Goal: Entertainment & Leisure: Consume media (video, audio)

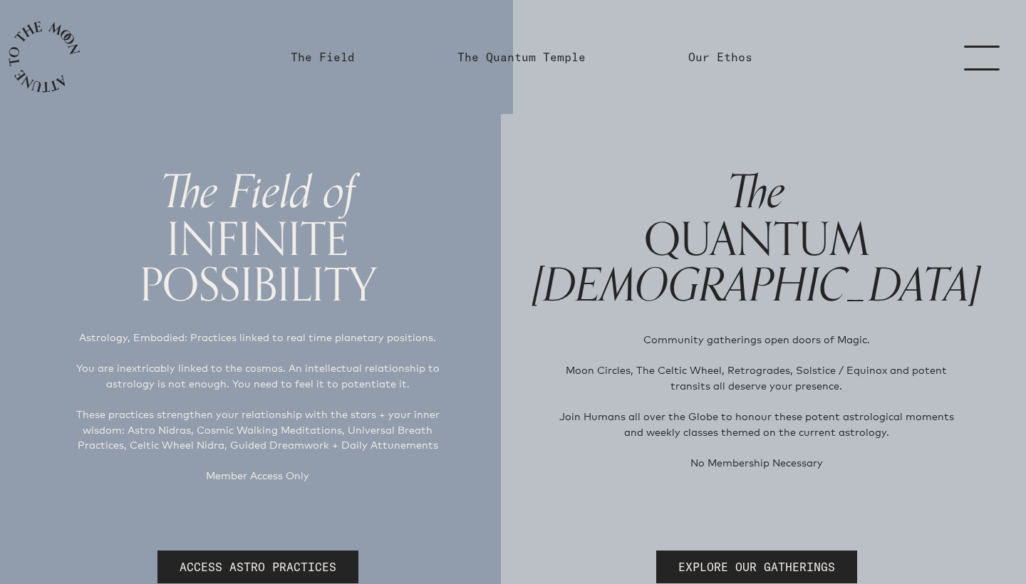
click at [969, 58] on link "menu" at bounding box center [990, 57] width 71 height 114
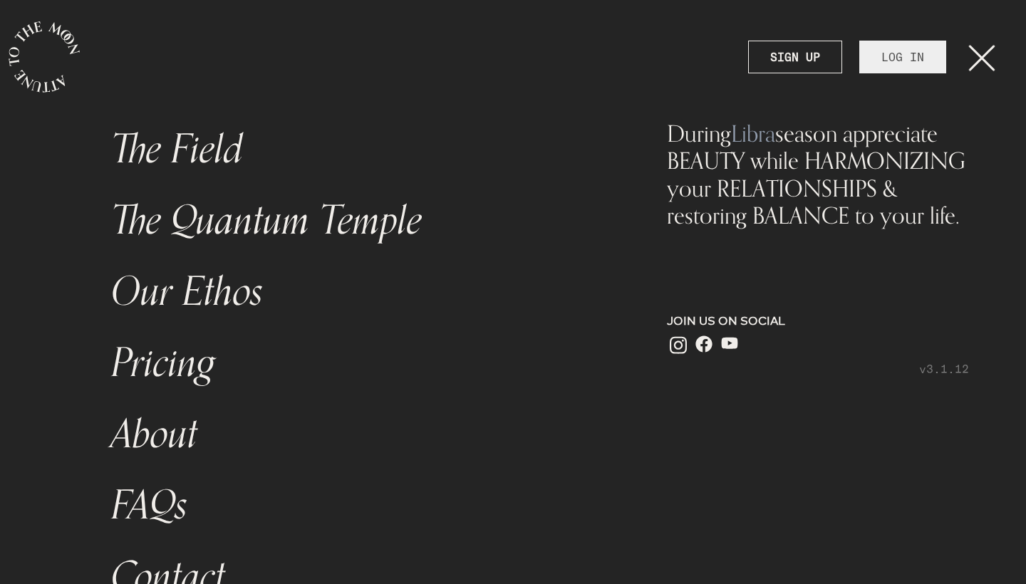
click at [891, 56] on link "LOG IN" at bounding box center [902, 57] width 87 height 33
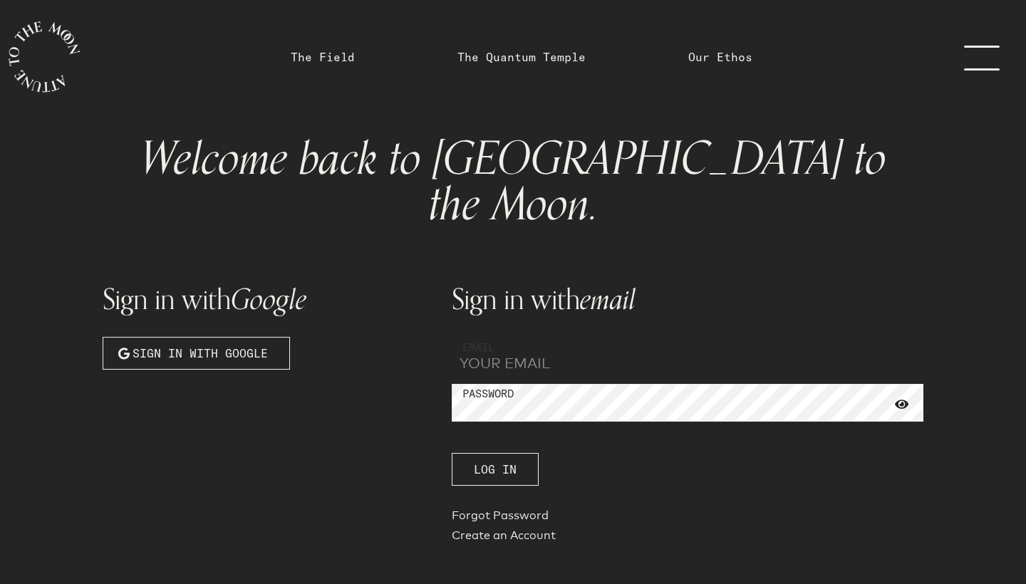
type input "[EMAIL_ADDRESS][DOMAIN_NAME]"
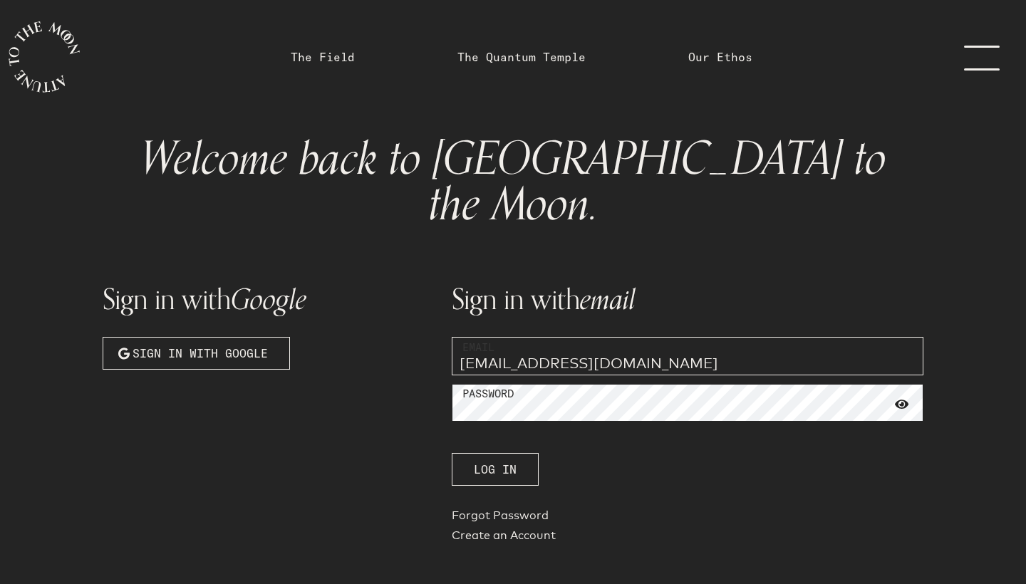
click at [494, 453] on button "Log In" at bounding box center [495, 469] width 87 height 33
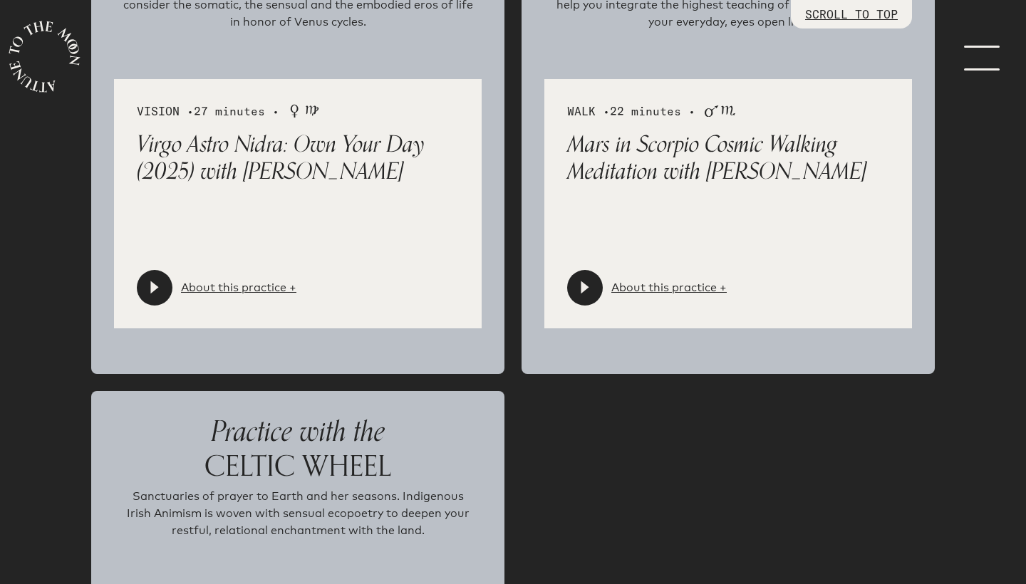
scroll to position [2714, 0]
click at [692, 169] on p "Mars in Scorpio Cosmic Walking Meditation with [PERSON_NAME]" at bounding box center [728, 158] width 322 height 55
click at [583, 291] on icon at bounding box center [585, 287] width 8 height 13
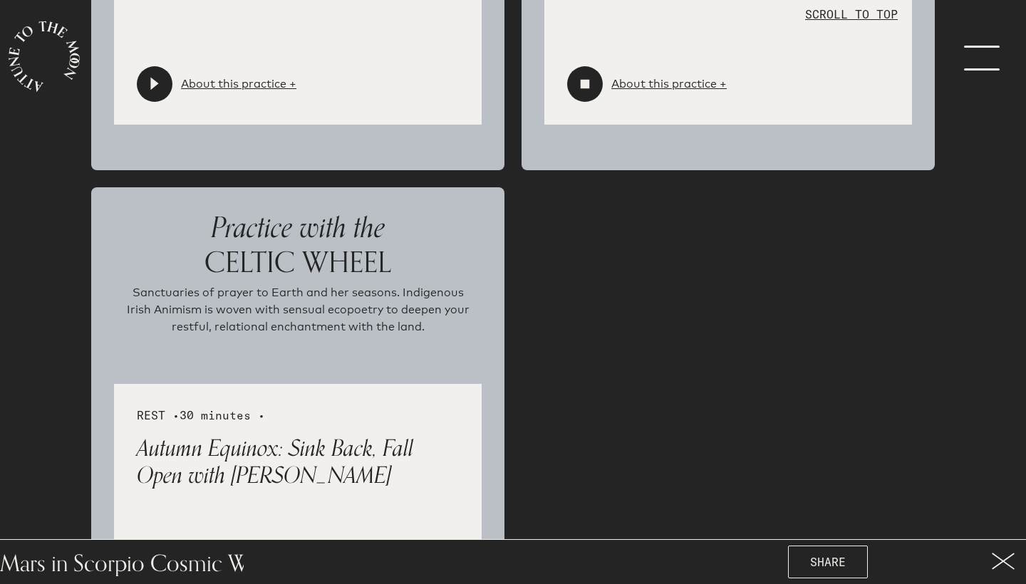
scroll to position [2924, 0]
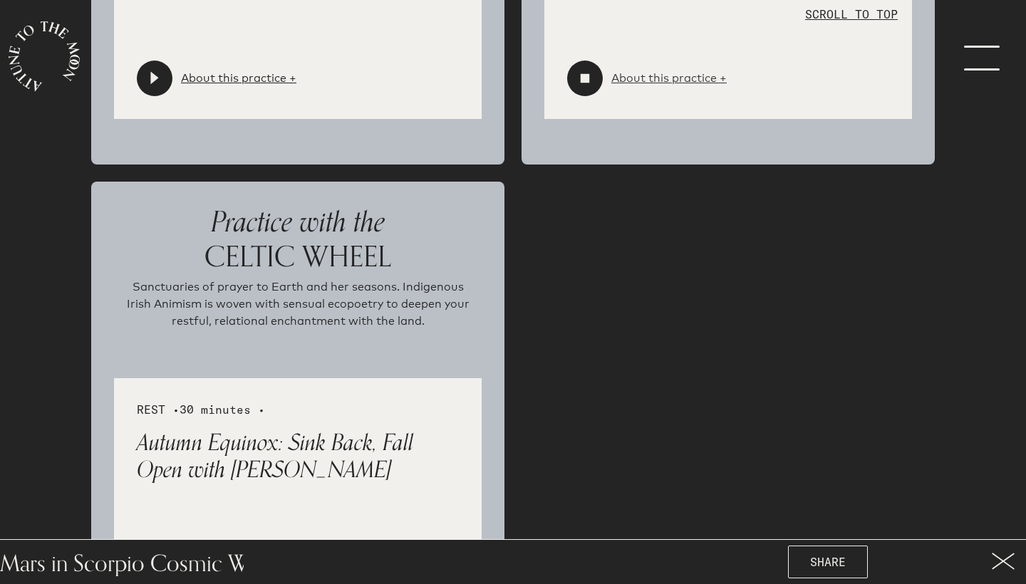
click at [717, 82] on link "About this practice +" at bounding box center [668, 78] width 115 height 17
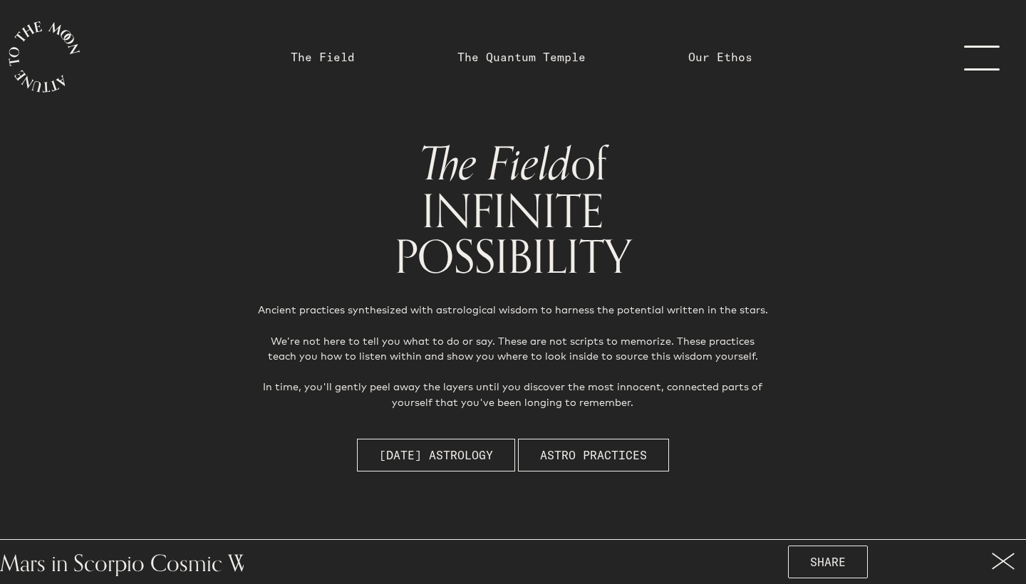
scroll to position [0, 0]
click at [333, 58] on link "The Field" at bounding box center [323, 56] width 64 height 17
click at [988, 53] on link "menu" at bounding box center [990, 57] width 71 height 114
